Goal: Task Accomplishment & Management: Manage account settings

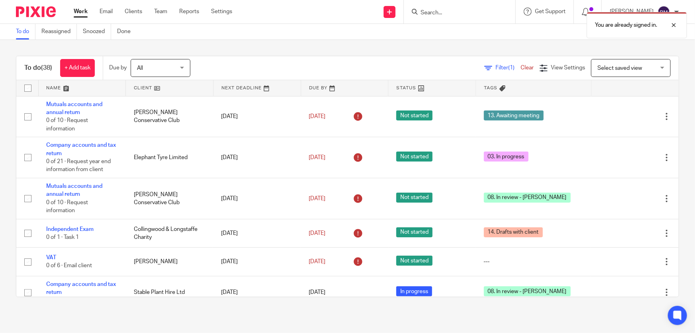
click at [478, 15] on div "You are already signed in." at bounding box center [518, 23] width 340 height 30
drag, startPoint x: 454, startPoint y: 13, endPoint x: 670, endPoint y: 32, distance: 216.0
click at [465, 14] on div "You are already signed in." at bounding box center [518, 23] width 340 height 30
click at [674, 26] on div at bounding box center [669, 25] width 22 height 10
click at [468, 11] on div "You are already signed in." at bounding box center [518, 23] width 340 height 30
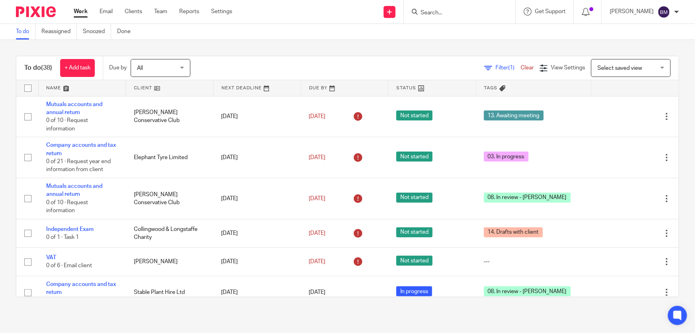
click at [458, 15] on input "Search" at bounding box center [456, 13] width 72 height 7
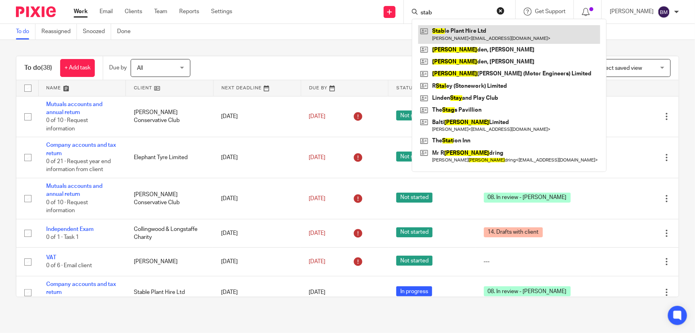
type input "stab"
click at [481, 35] on link at bounding box center [509, 34] width 182 height 18
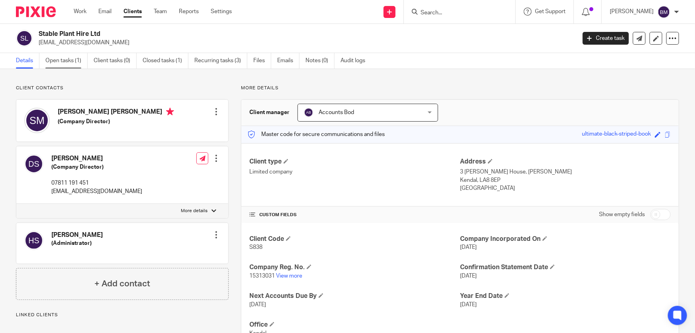
click at [55, 58] on link "Open tasks (1)" at bounding box center [66, 61] width 42 height 16
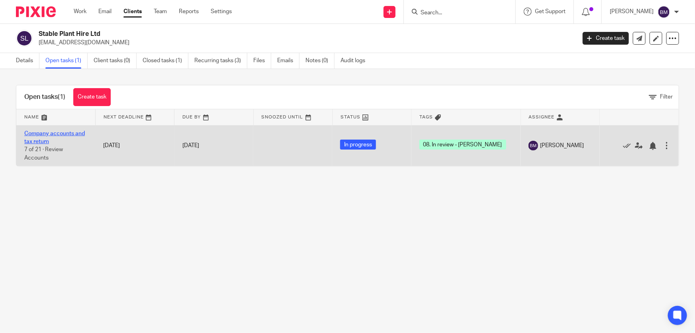
click at [55, 132] on link "Company accounts and tax return" at bounding box center [54, 138] width 61 height 14
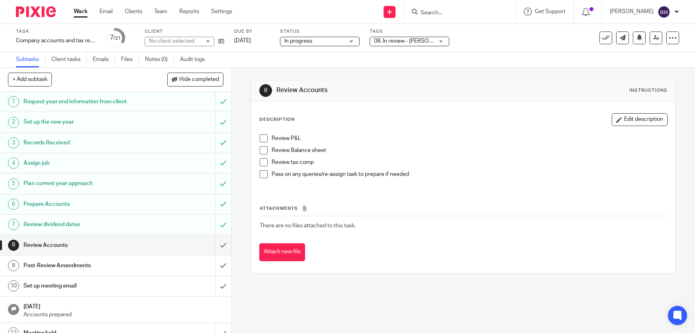
click at [398, 40] on span "08. In review - [PERSON_NAME]" at bounding box center [413, 41] width 79 height 6
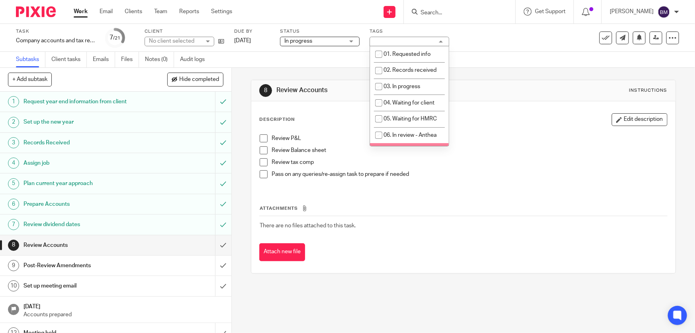
scroll to position [72, 0]
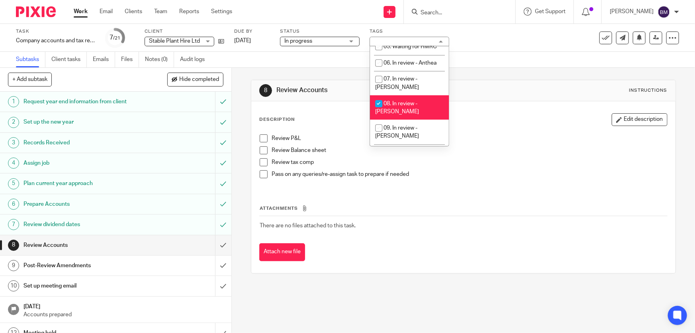
click at [394, 101] on span "08. In review - [PERSON_NAME]" at bounding box center [397, 108] width 44 height 14
checkbox input "false"
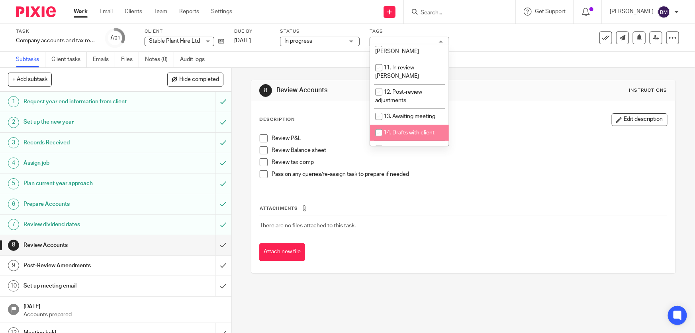
scroll to position [217, 0]
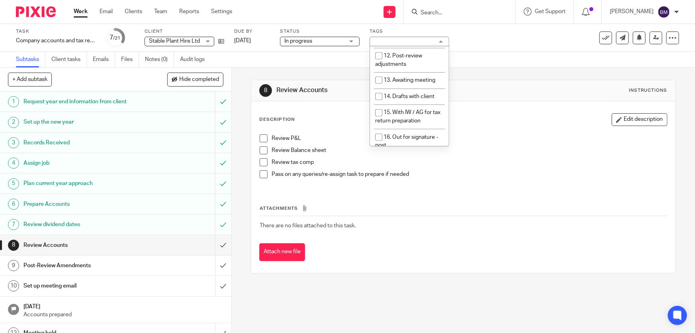
click at [395, 159] on span "17. Out for signature - electronic" at bounding box center [406, 166] width 63 height 14
checkbox input "true"
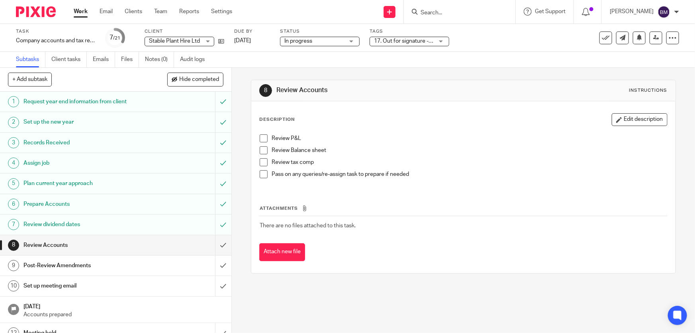
click at [86, 11] on link "Work" at bounding box center [81, 12] width 14 height 8
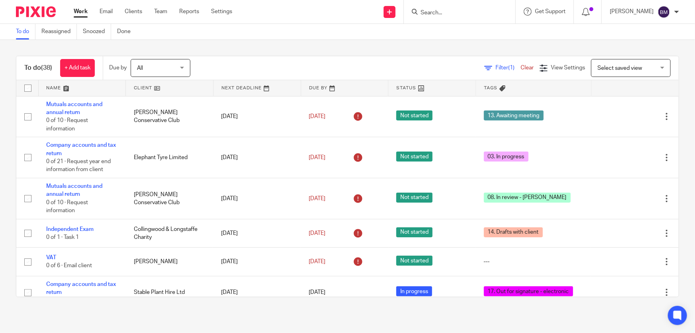
click at [496, 65] on span "Filter (1)" at bounding box center [508, 68] width 25 height 6
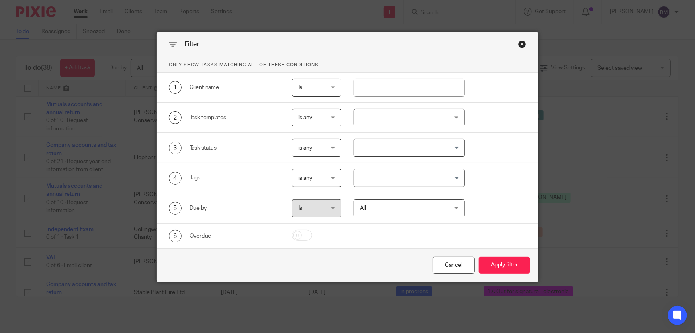
click at [408, 183] on input "Search for option" at bounding box center [407, 178] width 105 height 14
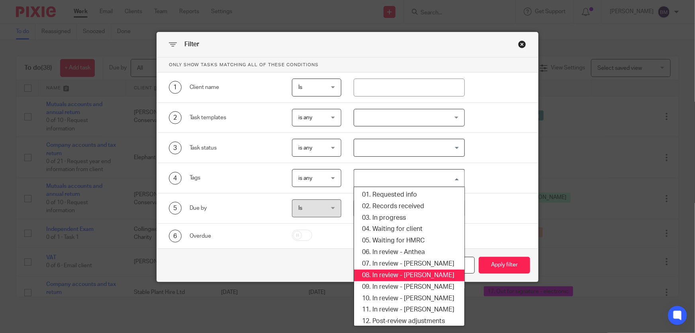
drag, startPoint x: 407, startPoint y: 275, endPoint x: 446, endPoint y: 272, distance: 39.6
click at [407, 275] on li "08. In review - [PERSON_NAME]" at bounding box center [409, 275] width 110 height 12
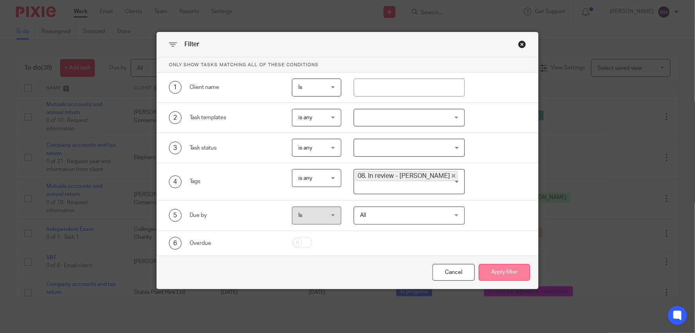
click at [523, 269] on button "Apply filter" at bounding box center [504, 272] width 51 height 17
